Goal: Use online tool/utility: Utilize a website feature to perform a specific function

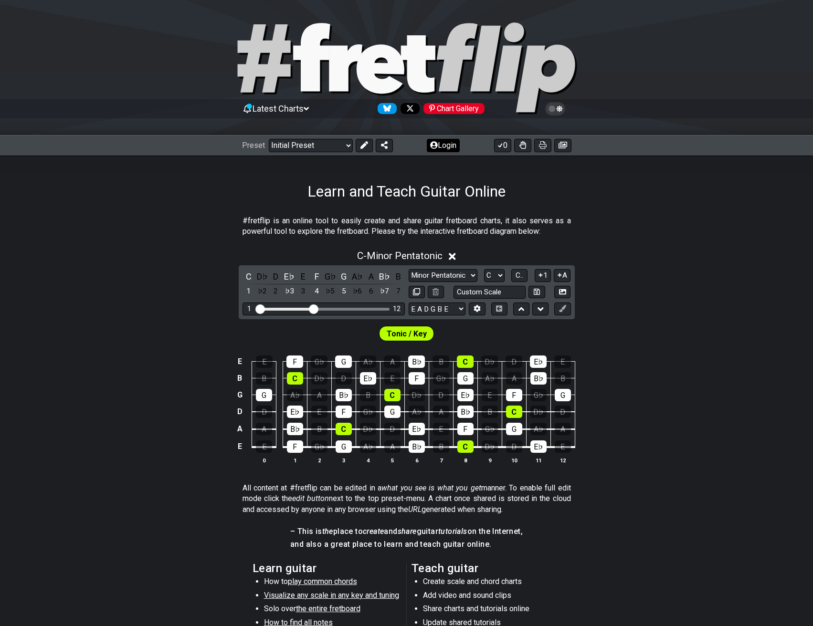
click at [440, 148] on button "Login" at bounding box center [443, 145] width 33 height 13
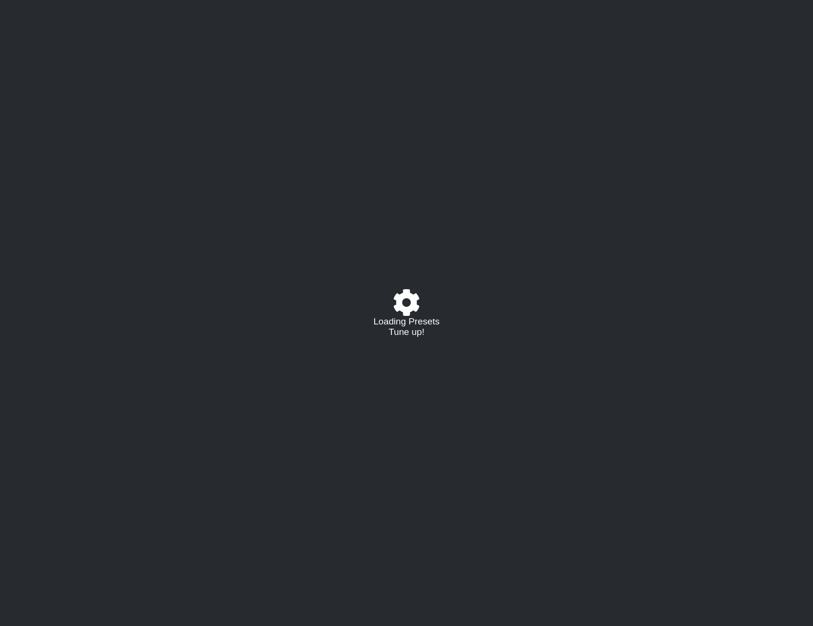
select select "C"
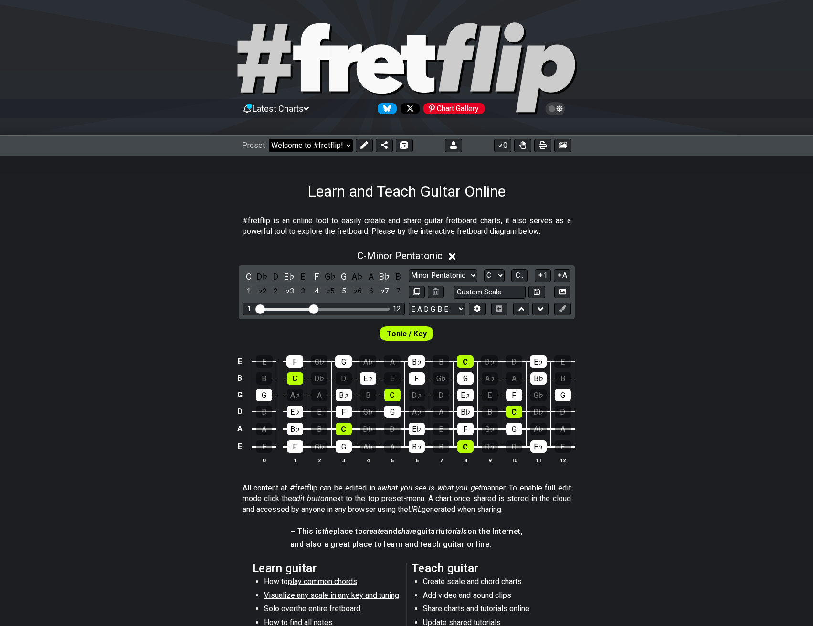
click at [347, 141] on select "Welcome to #fretflip! Initial Preset Custom Preset DAEAC#E FACGCE Origami Angel…" at bounding box center [311, 145] width 84 height 13
click at [727, 267] on div "C - Minor Pentatonic C D♭ D E♭ E F G♭ G A♭ A B♭ B 1 ♭2 2 ♭3 3 4 ♭5 5 ♭6 6 ♭7 7 …" at bounding box center [406, 360] width 813 height 233
click at [554, 108] on icon at bounding box center [555, 109] width 9 height 9
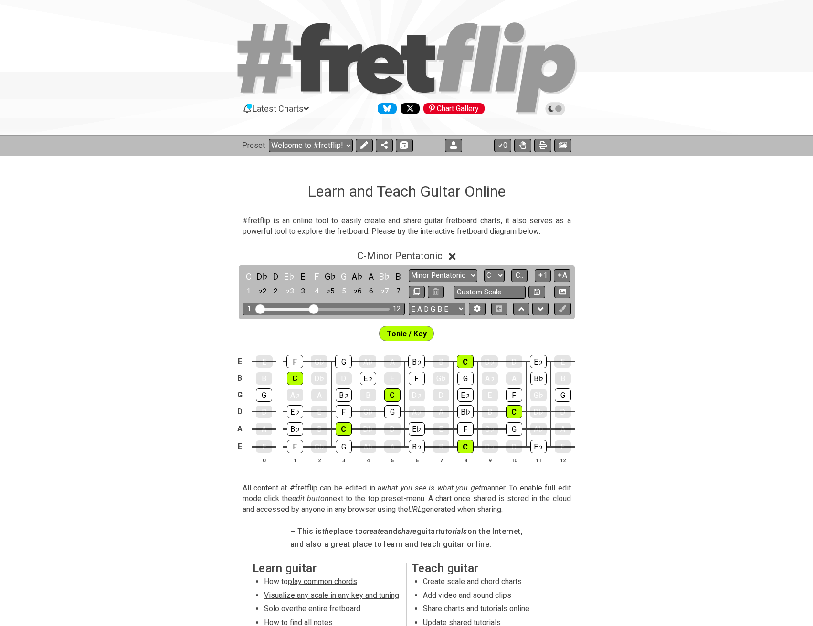
click at [554, 108] on icon at bounding box center [555, 109] width 9 height 9
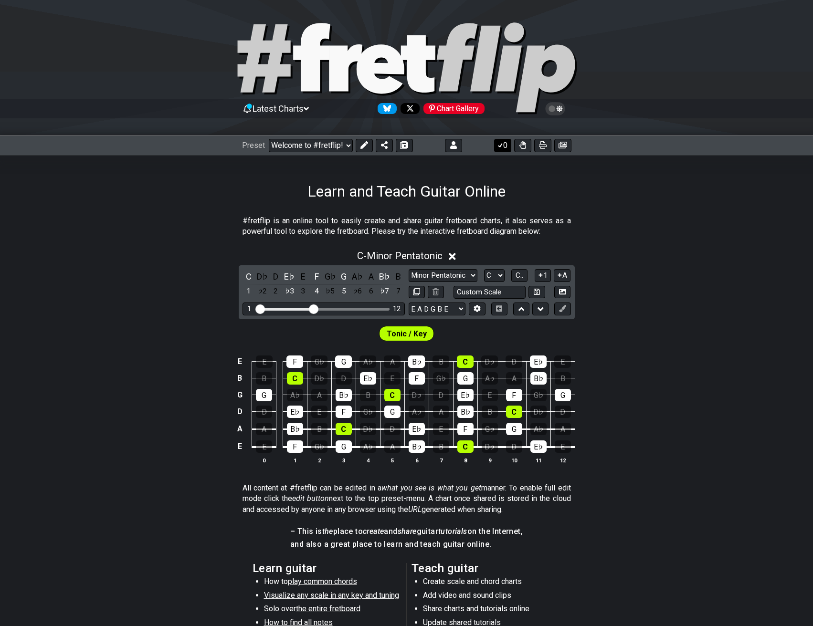
click at [501, 147] on icon at bounding box center [500, 145] width 10 height 8
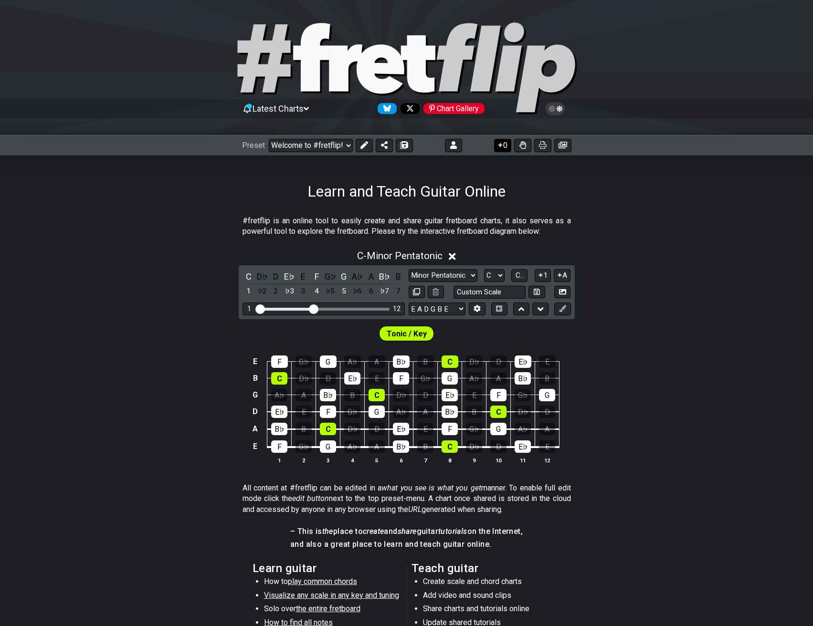
click at [501, 147] on icon at bounding box center [500, 145] width 10 height 8
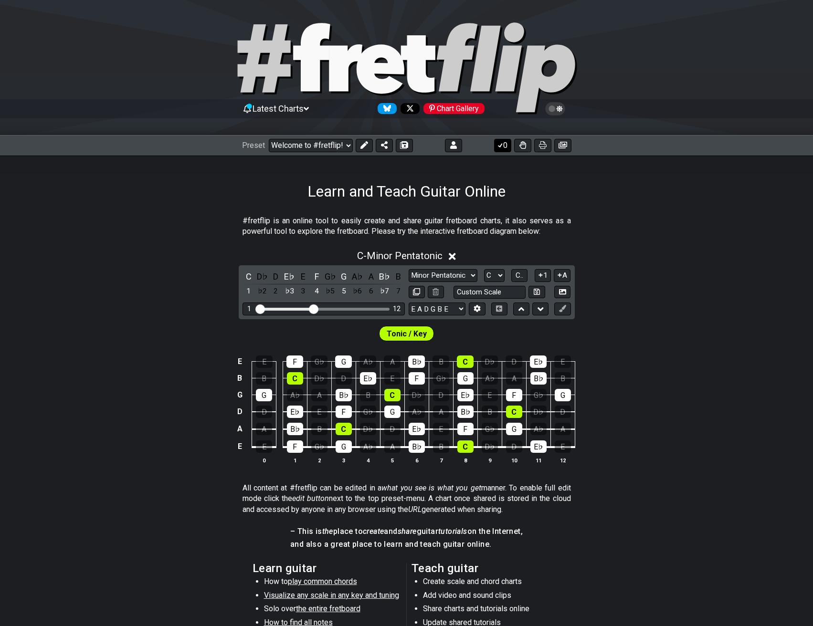
click at [501, 147] on icon at bounding box center [500, 145] width 10 height 8
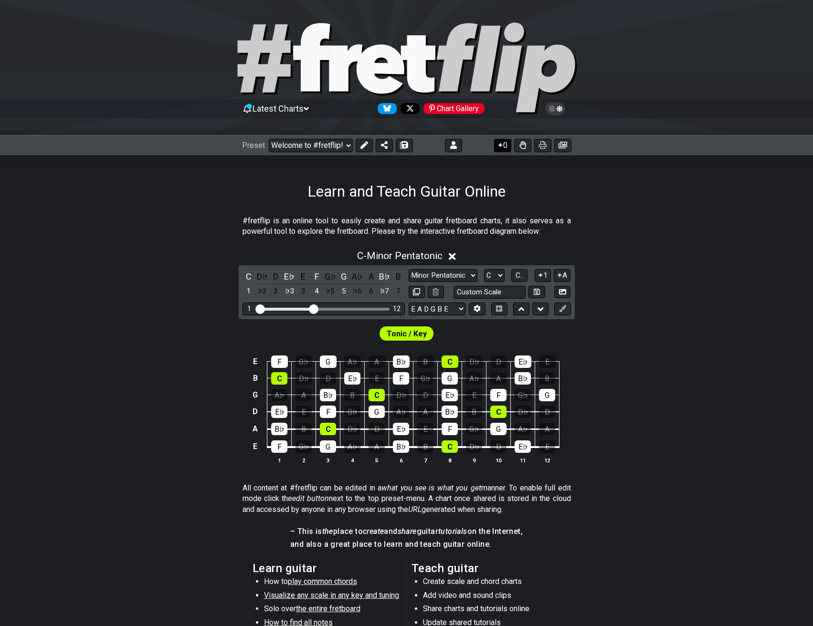
click at [501, 147] on icon at bounding box center [500, 145] width 10 height 8
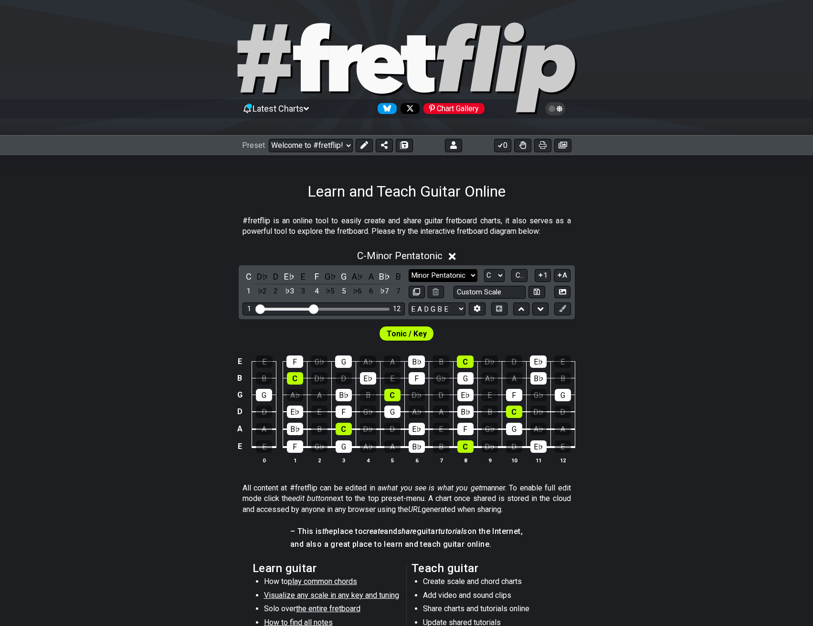
click at [468, 275] on select "Minor Pentatonic Click to edit Minor Pentatonic Major Pentatonic Minor Blues Ma…" at bounding box center [443, 275] width 69 height 13
select select "Major / [PERSON_NAME]"
click at [409, 269] on select "Minor Pentatonic Click to edit Minor Pentatonic Major Pentatonic Minor Blues Ma…" at bounding box center [443, 275] width 69 height 13
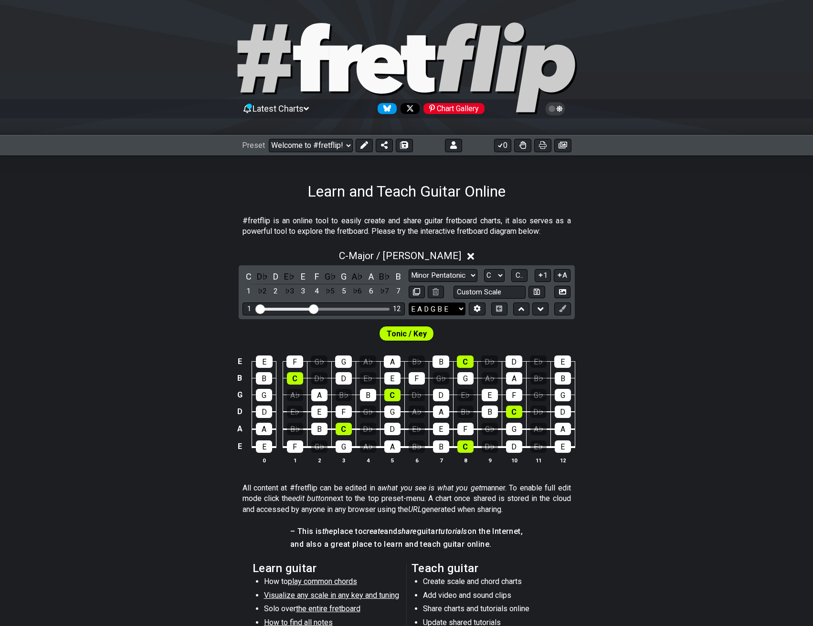
click at [459, 307] on select "E A D G B E E A D G B E E A D G B E B E A D F♯ B A D G C E A D A D G B E E♭ A♭ …" at bounding box center [437, 309] width 57 height 13
click at [495, 273] on select "A♭ A A♯ B♭ B C C♯ D♭ D D♯ E♭ E F F♯ G♭ G G♯" at bounding box center [494, 275] width 21 height 13
click at [544, 279] on button "1" at bounding box center [543, 275] width 16 height 13
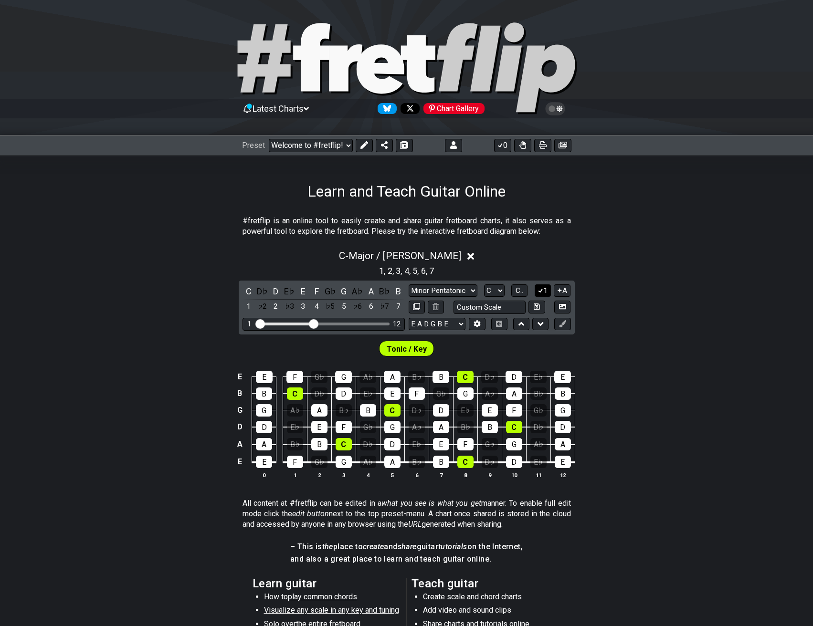
click at [540, 294] on icon at bounding box center [540, 290] width 9 height 7
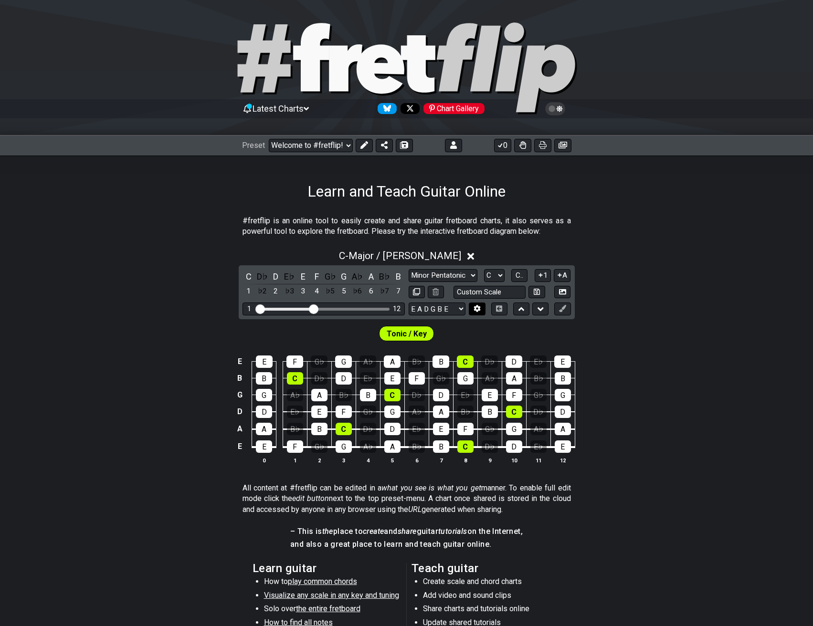
click at [474, 308] on icon at bounding box center [477, 309] width 7 height 7
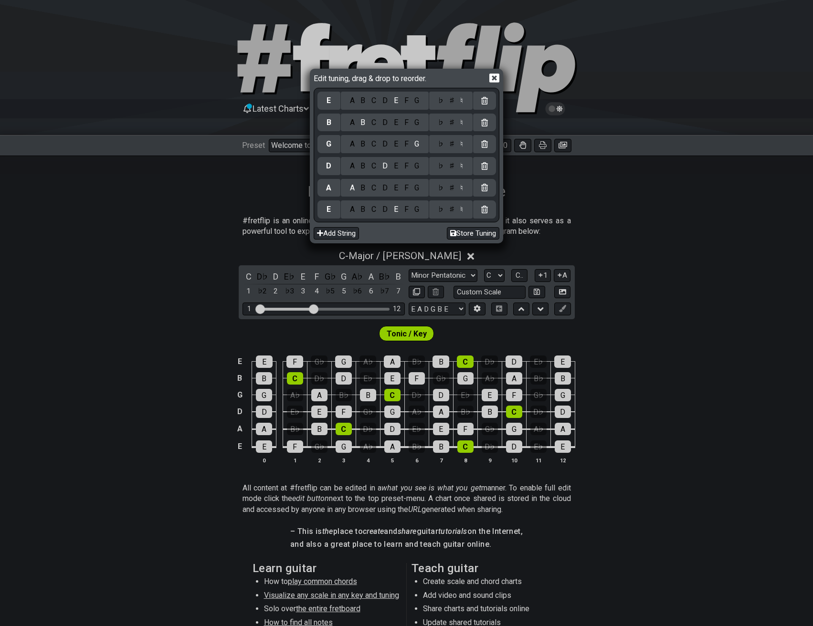
click at [495, 80] on icon at bounding box center [494, 78] width 10 height 10
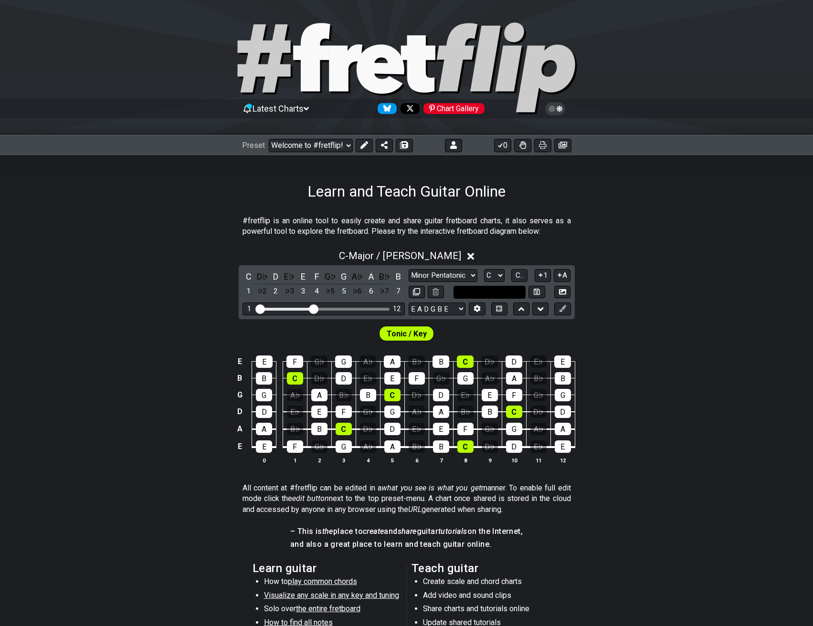
click at [492, 295] on input "text" at bounding box center [489, 292] width 73 height 13
type input "Custom Scale"
click at [643, 308] on div "C - Major / Ionian C D♭ D E♭ E F G♭ G A♭ A B♭ B 1 ♭2 2 ♭3 3 4 ♭5 5 ♭6 6 ♭7 7 Mi…" at bounding box center [406, 360] width 813 height 233
click at [518, 274] on span "C.." at bounding box center [520, 275] width 8 height 9
click at [518, 274] on span "1..7" at bounding box center [519, 275] width 11 height 9
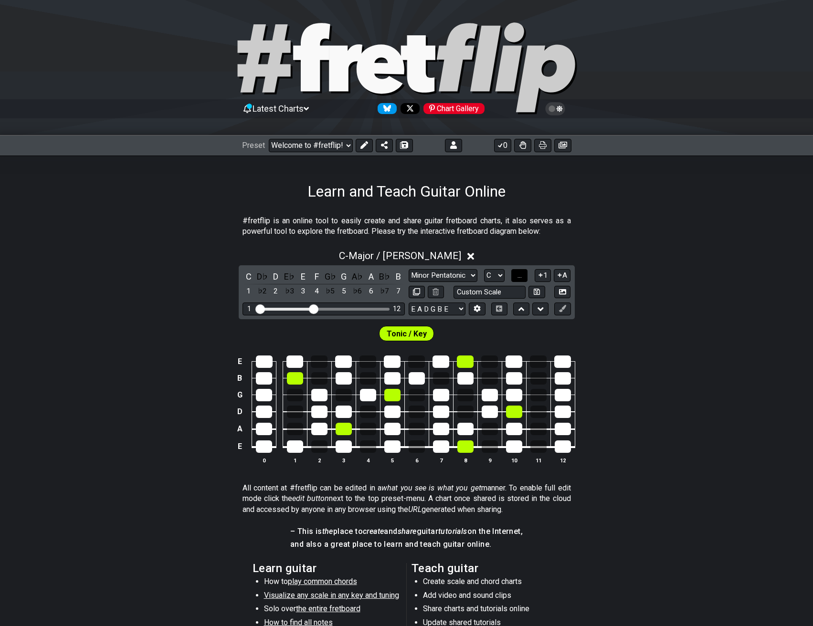
click at [518, 274] on span "..." at bounding box center [519, 275] width 4 height 9
click at [518, 274] on span "C.." at bounding box center [520, 275] width 8 height 9
click at [565, 312] on icon at bounding box center [562, 308] width 7 height 7
click at [367, 149] on button at bounding box center [364, 145] width 17 height 13
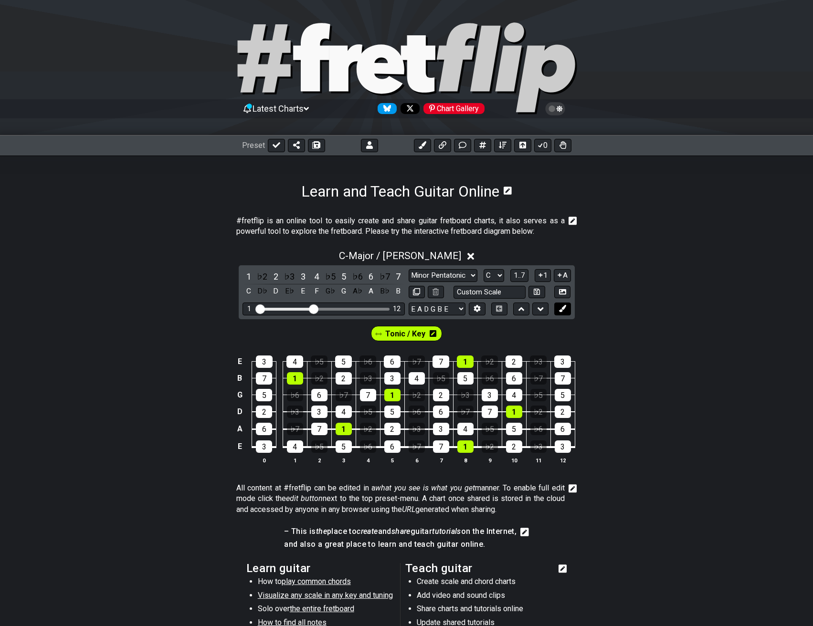
click at [563, 307] on icon at bounding box center [562, 308] width 7 height 7
click at [562, 309] on icon at bounding box center [562, 308] width 7 height 7
click at [412, 335] on span "New Marker" at bounding box center [405, 334] width 44 height 14
click at [412, 335] on span "New Marker" at bounding box center [403, 334] width 40 height 14
click at [414, 330] on span "New Marker" at bounding box center [403, 334] width 44 height 14
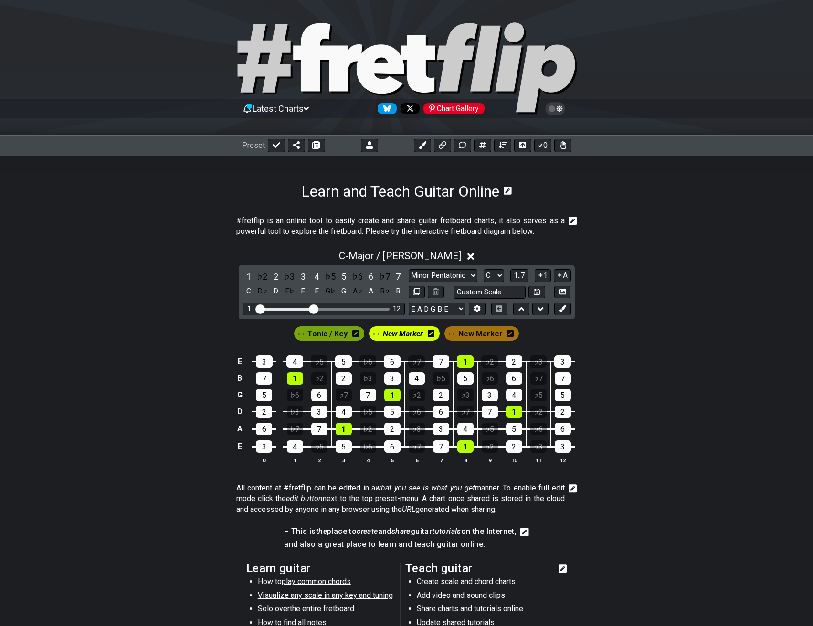
click at [433, 333] on icon at bounding box center [431, 333] width 7 height 7
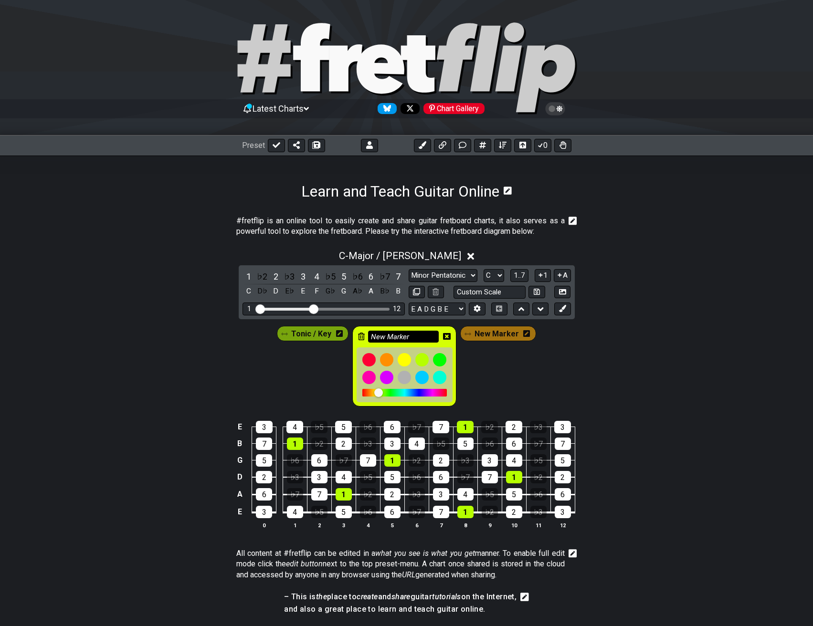
click at [423, 334] on input "New Marker" at bounding box center [403, 337] width 71 height 12
type input "N"
type input "3rd"
click at [422, 377] on div at bounding box center [422, 377] width 16 height 16
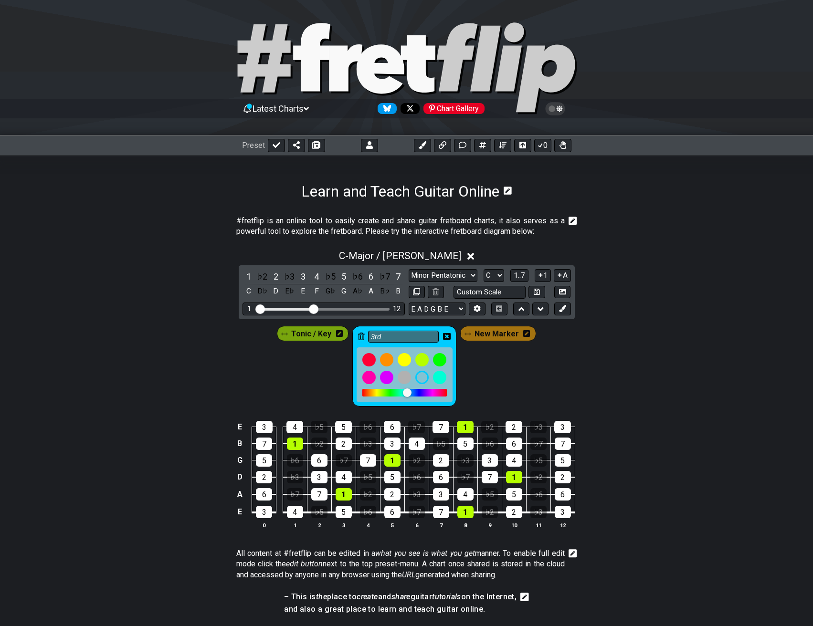
click at [548, 391] on div "Tonic / Key 3rd New Marker" at bounding box center [406, 363] width 813 height 89
click at [414, 337] on input "3rd" at bounding box center [403, 337] width 71 height 12
click at [500, 383] on div "Tonic / Key 3rd New Marker" at bounding box center [406, 366] width 263 height 84
click at [491, 377] on div "Tonic / Key 3rd New Marker" at bounding box center [406, 366] width 263 height 84
click at [422, 378] on div at bounding box center [422, 377] width 16 height 16
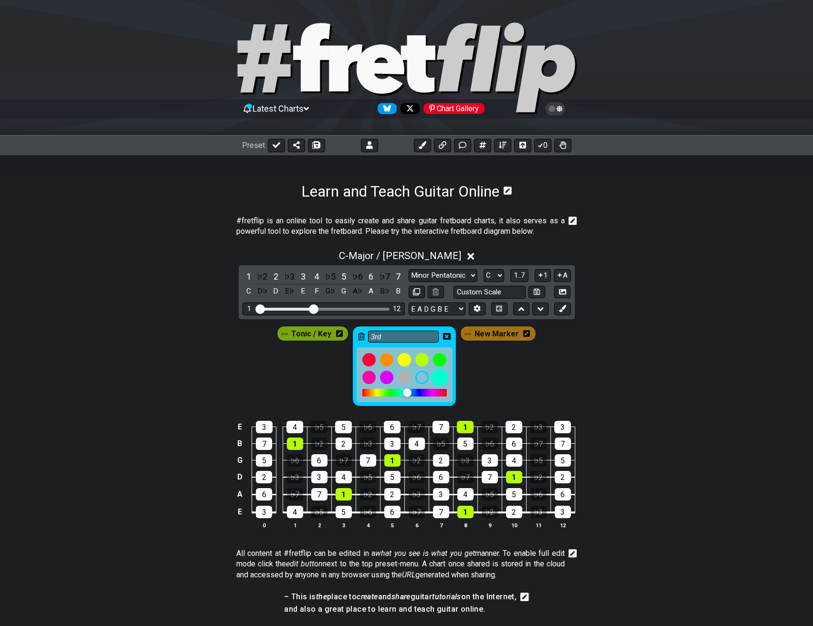
click at [441, 378] on div at bounding box center [440, 377] width 16 height 16
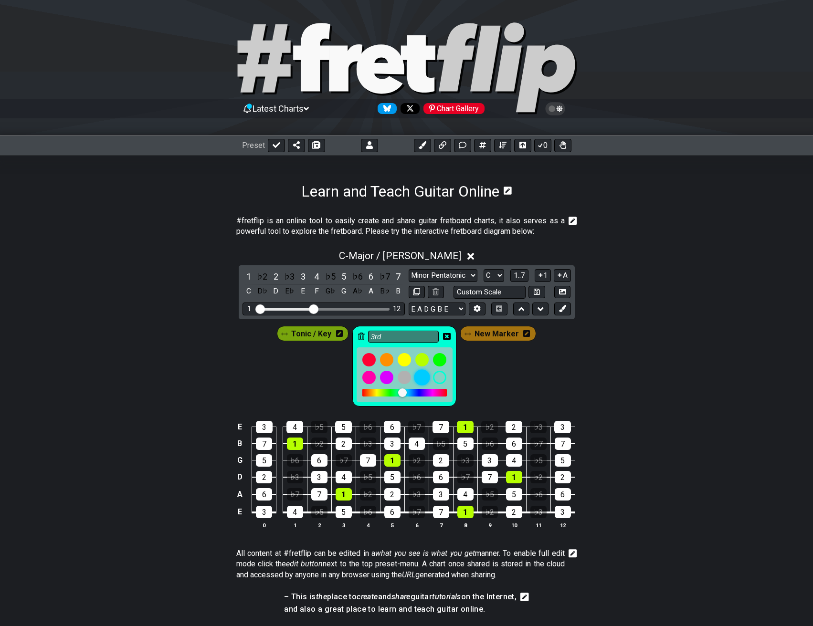
click at [423, 378] on div at bounding box center [422, 377] width 16 height 16
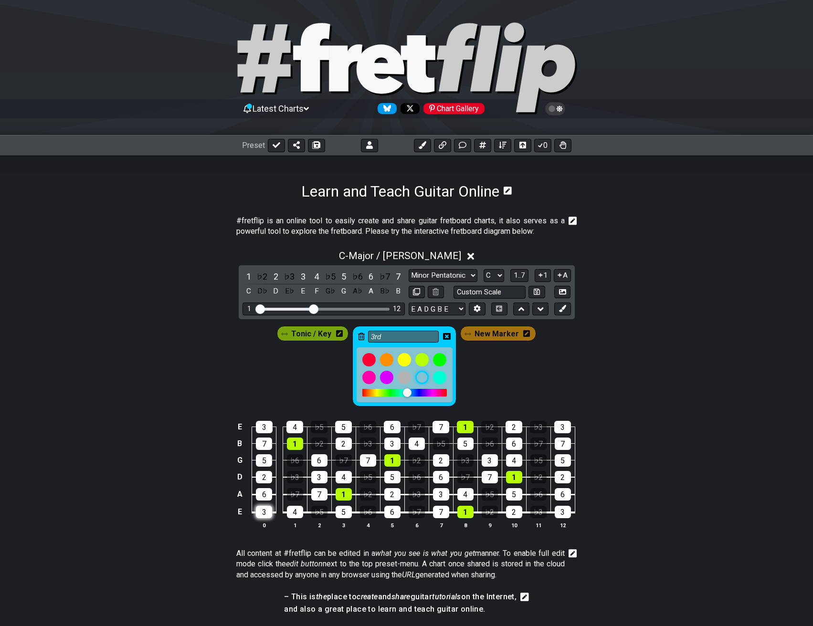
click at [269, 513] on div "3" at bounding box center [264, 512] width 16 height 12
click at [266, 426] on div "3" at bounding box center [264, 427] width 17 height 12
click at [326, 478] on div "3" at bounding box center [319, 477] width 16 height 12
click at [395, 444] on div "3" at bounding box center [392, 444] width 16 height 12
click at [443, 494] on div "3" at bounding box center [441, 494] width 16 height 12
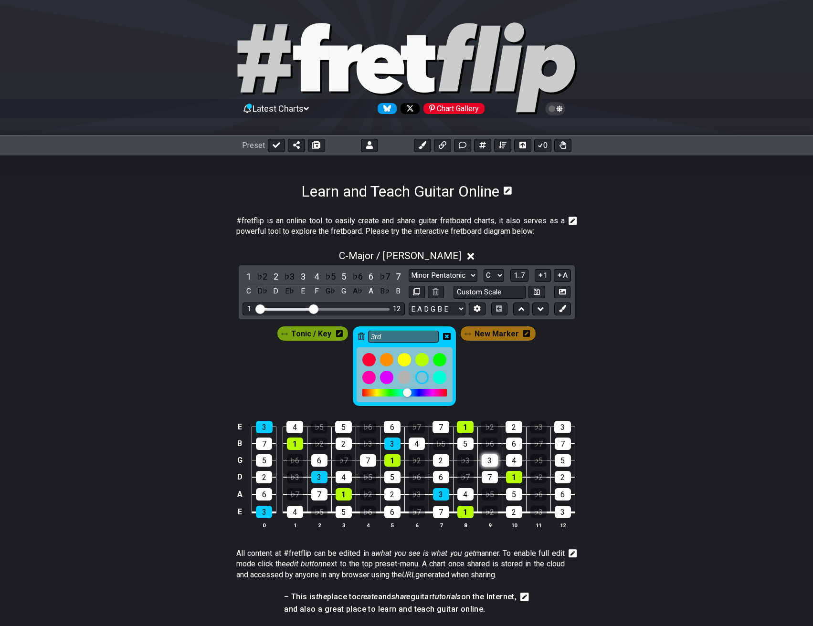
click at [491, 462] on div "3" at bounding box center [490, 460] width 16 height 12
click at [568, 513] on div "3" at bounding box center [563, 512] width 16 height 12
click at [562, 425] on div "3" at bounding box center [562, 427] width 17 height 12
click at [495, 329] on span "New Marker" at bounding box center [496, 334] width 44 height 14
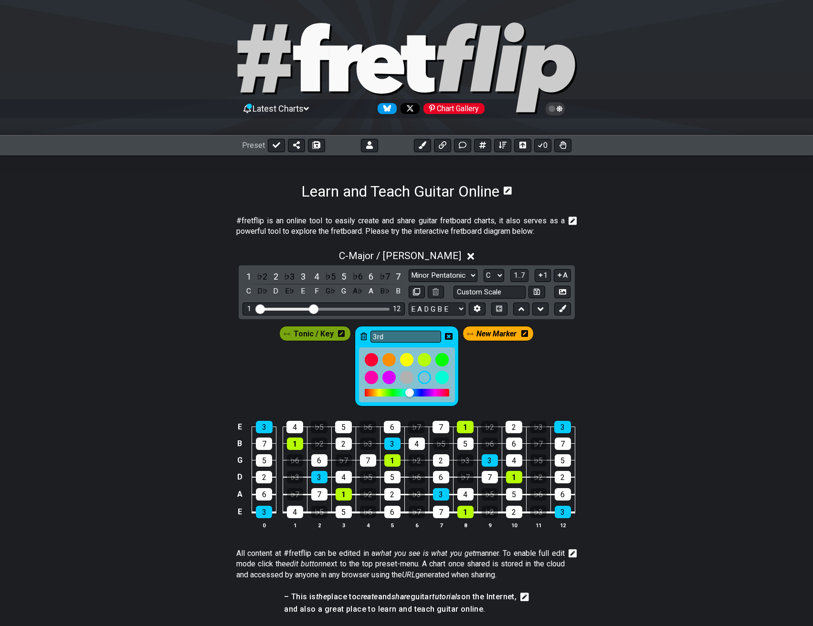
click at [525, 334] on icon at bounding box center [524, 333] width 7 height 7
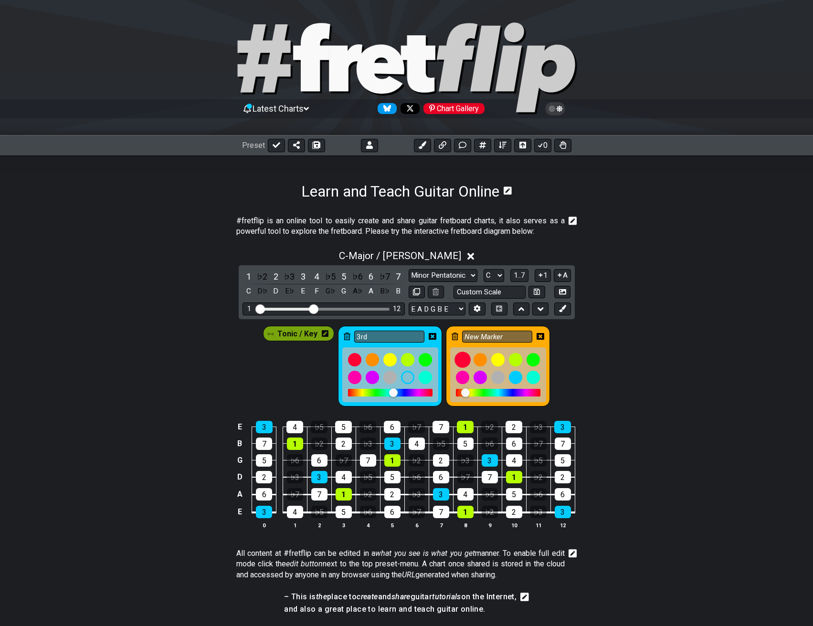
click at [461, 360] on div at bounding box center [462, 360] width 16 height 16
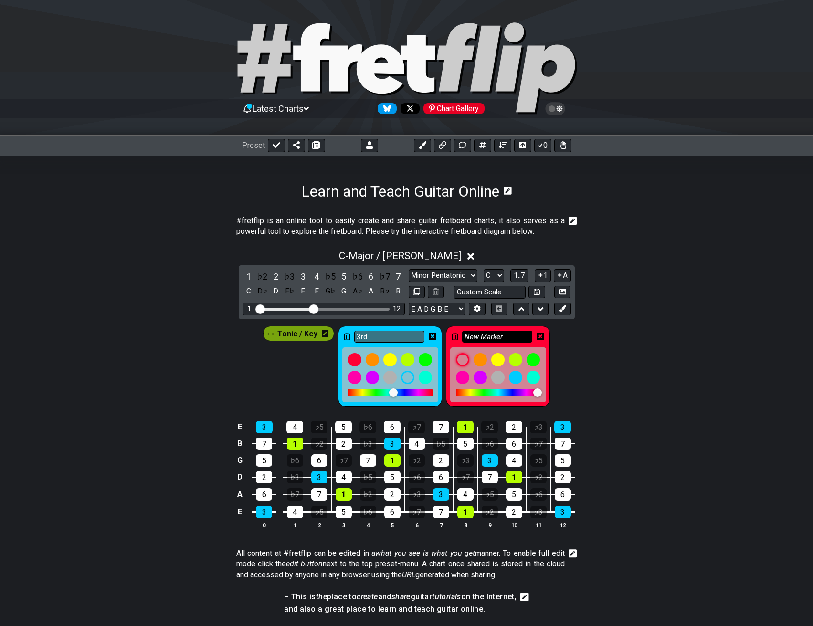
click at [505, 337] on input "New Marker" at bounding box center [497, 337] width 71 height 12
type input "N"
type input "5th"
click at [612, 359] on div "Tonic / Key 3rd 5th" at bounding box center [406, 363] width 813 height 89
click at [462, 441] on div "5" at bounding box center [465, 444] width 16 height 12
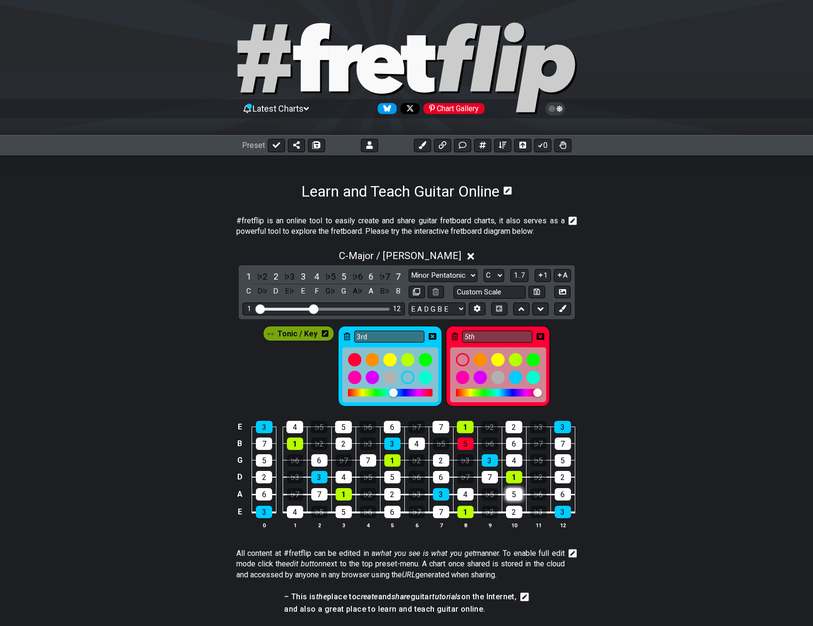
click at [519, 493] on div "5" at bounding box center [514, 494] width 16 height 12
click at [568, 459] on div "5" at bounding box center [563, 460] width 16 height 12
click at [399, 477] on div "5" at bounding box center [392, 477] width 16 height 12
click at [348, 516] on div "5" at bounding box center [344, 512] width 16 height 12
click at [346, 425] on div "5" at bounding box center [343, 427] width 17 height 12
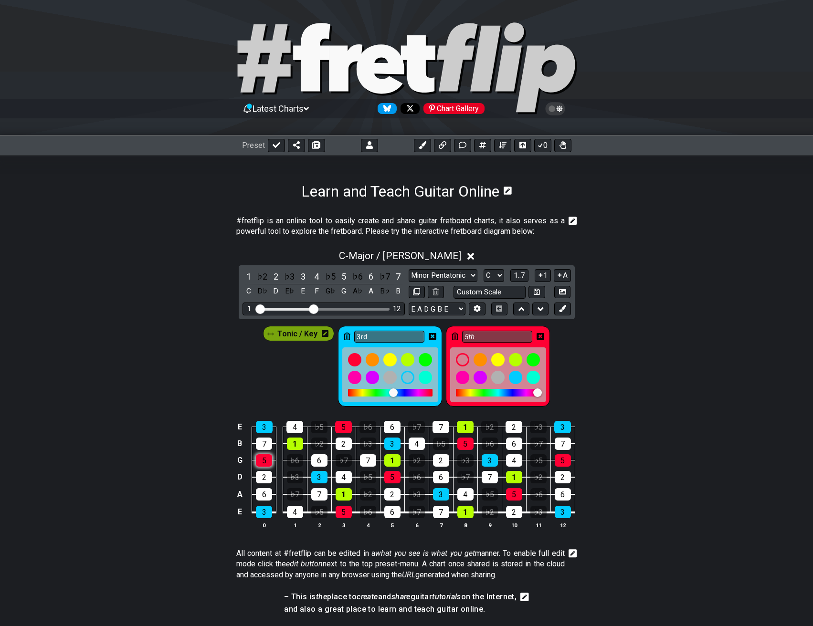
click at [268, 463] on div "5" at bounding box center [264, 460] width 16 height 12
click at [432, 336] on icon at bounding box center [433, 337] width 8 height 8
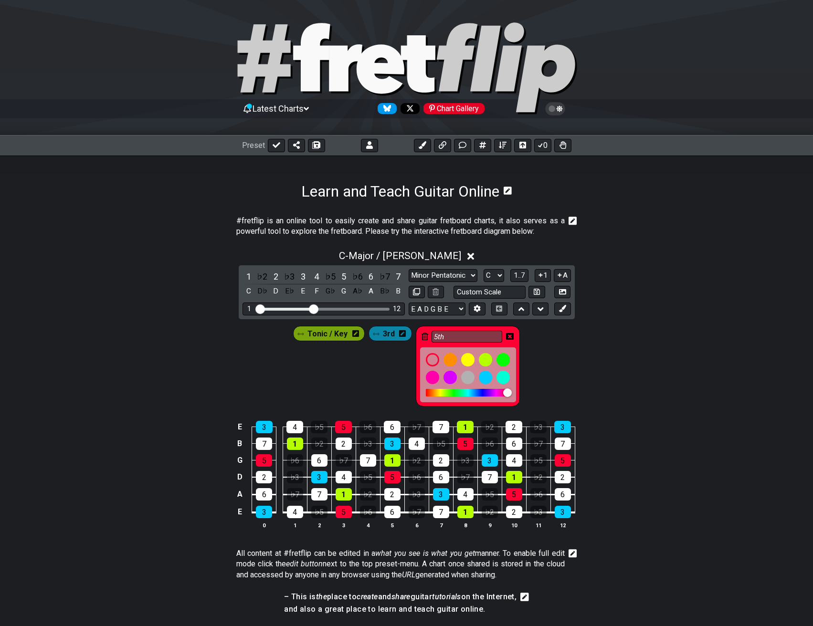
click at [514, 336] on div "5th" at bounding box center [468, 366] width 104 height 81
click at [512, 336] on icon at bounding box center [510, 336] width 8 height 7
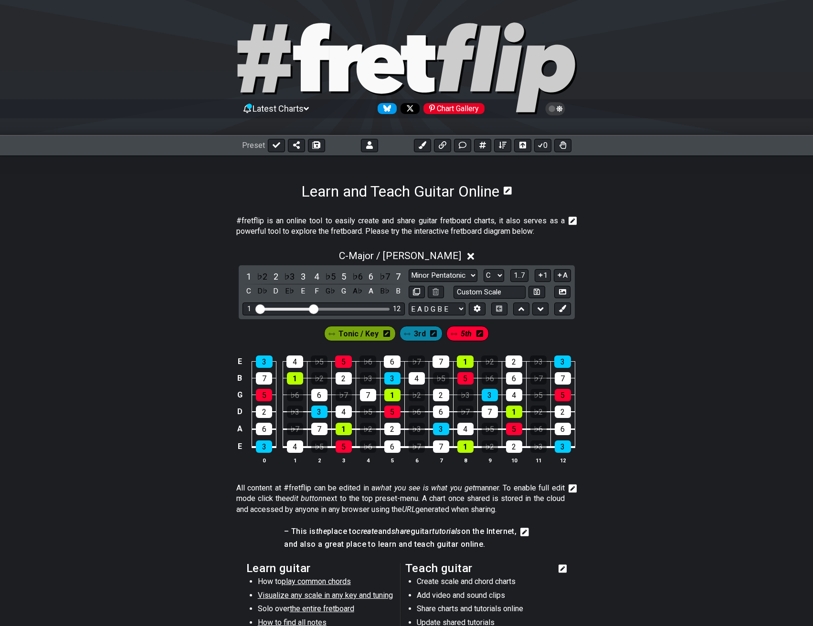
click at [665, 338] on div "Tonic / Key 3rd 5th" at bounding box center [406, 331] width 813 height 24
click at [658, 259] on div "C - Major / Ionian" at bounding box center [406, 253] width 813 height 18
